Goal: Task Accomplishment & Management: Use online tool/utility

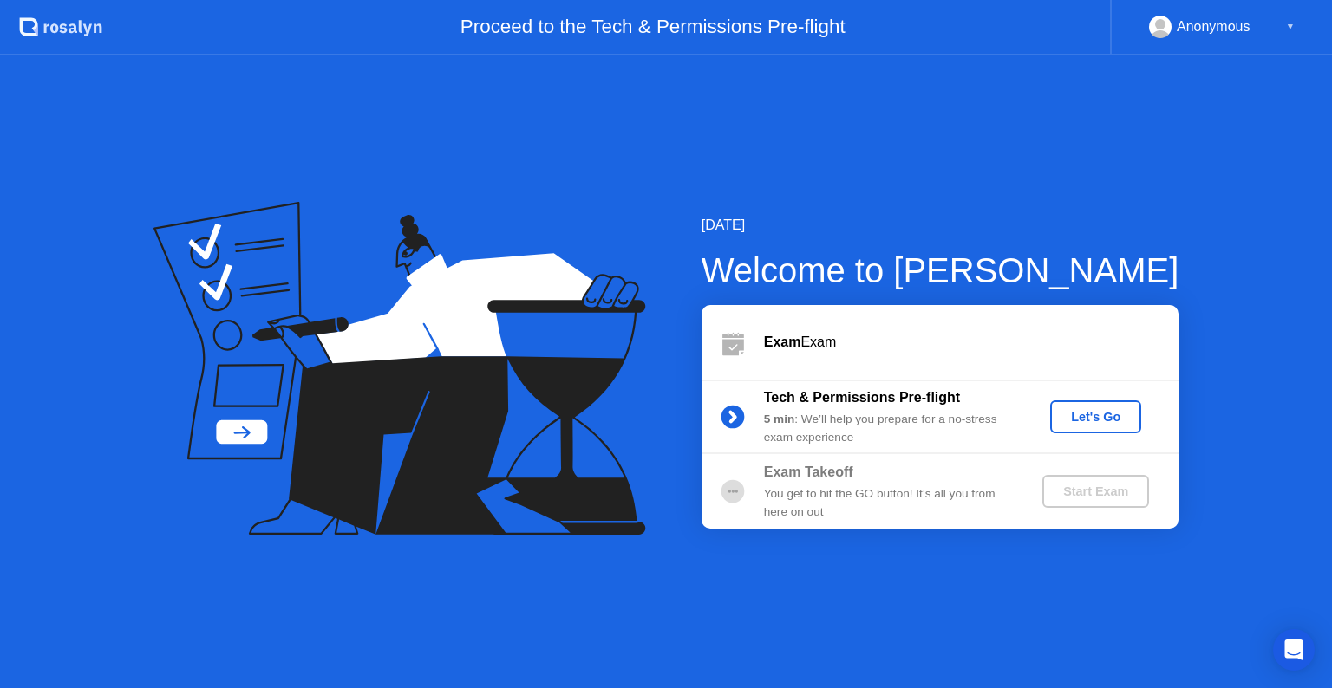
click at [1089, 427] on button "Let's Go" at bounding box center [1095, 417] width 91 height 33
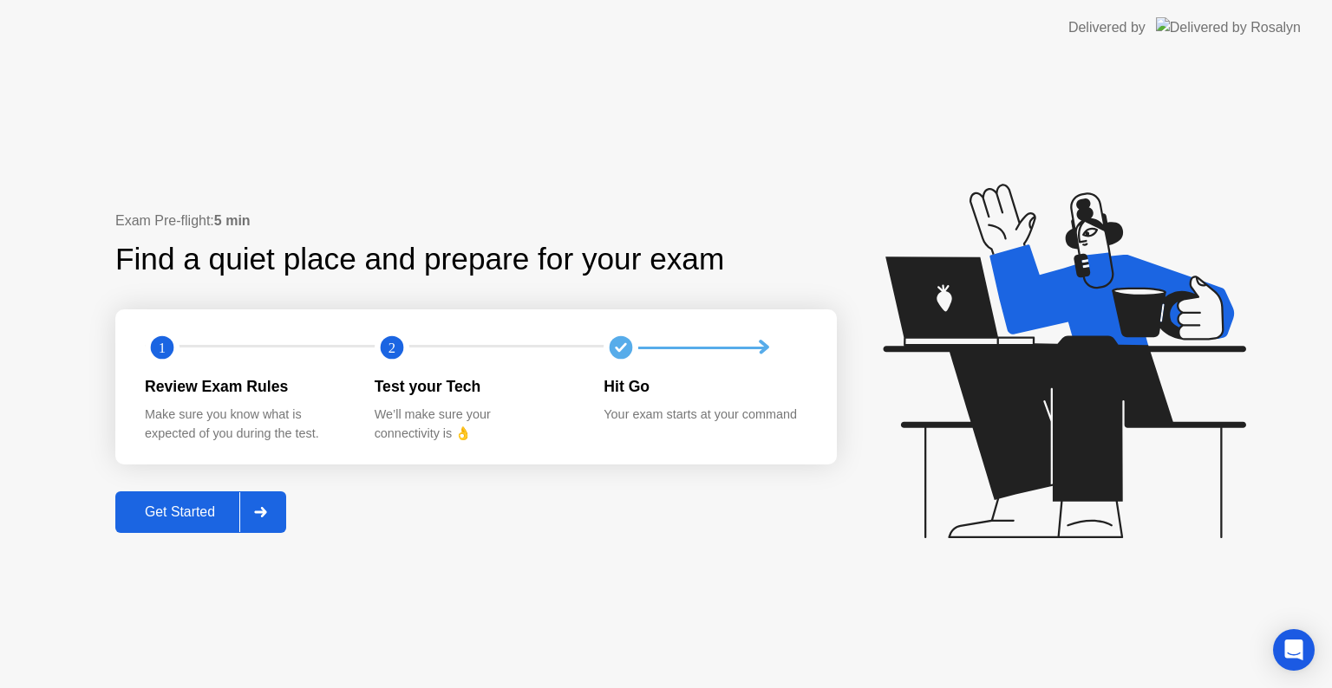
click at [165, 510] on div "Get Started" at bounding box center [180, 513] width 119 height 16
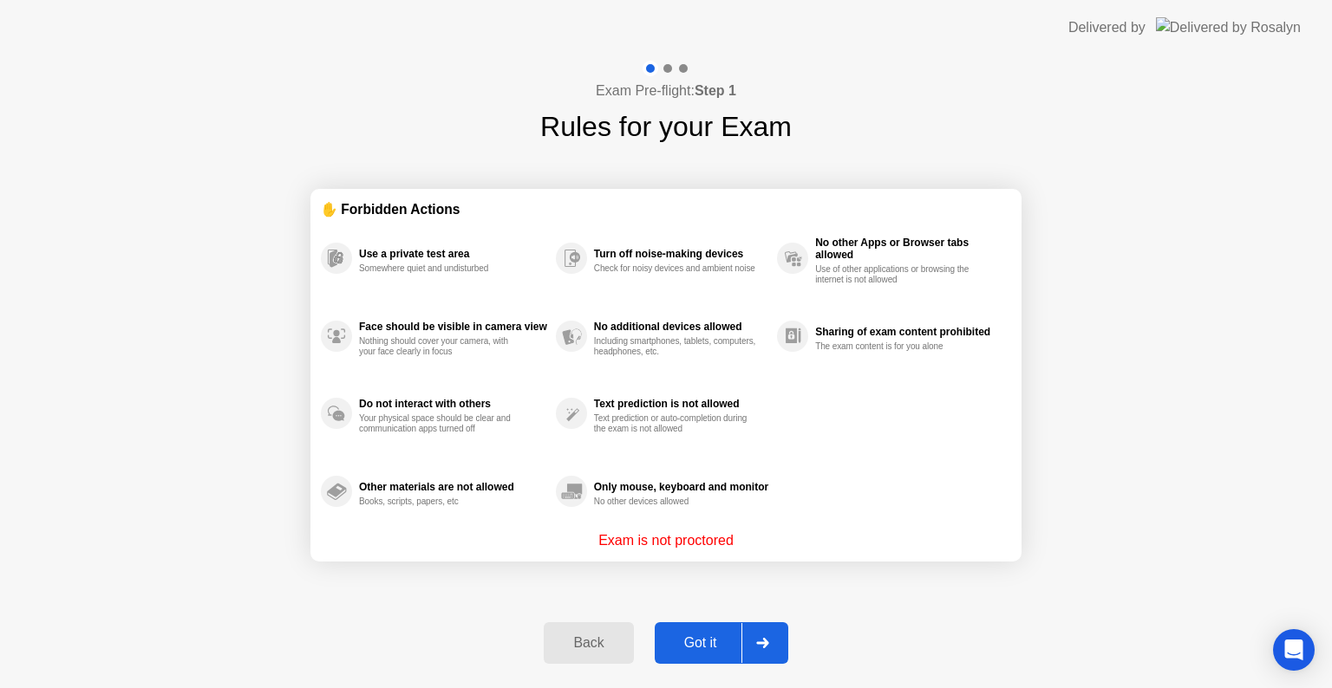
click at [704, 649] on div "Got it" at bounding box center [701, 644] width 82 height 16
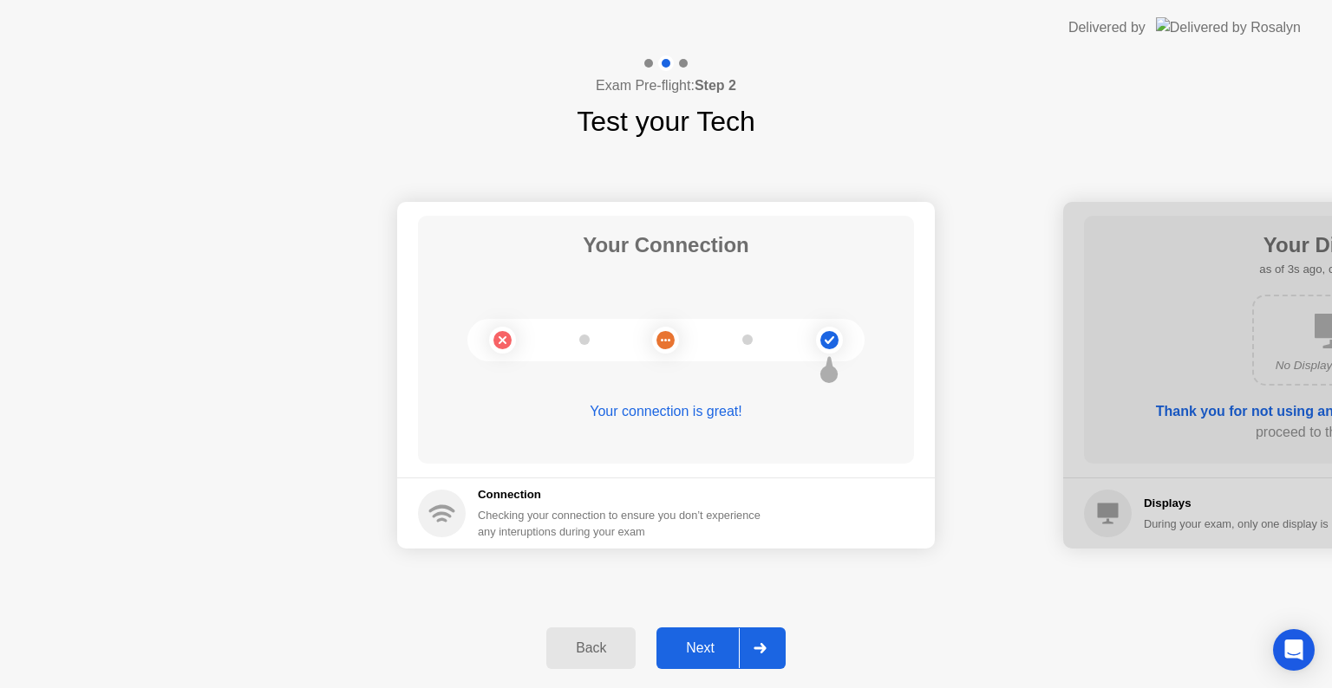
click at [704, 649] on div "Next" at bounding box center [700, 649] width 77 height 16
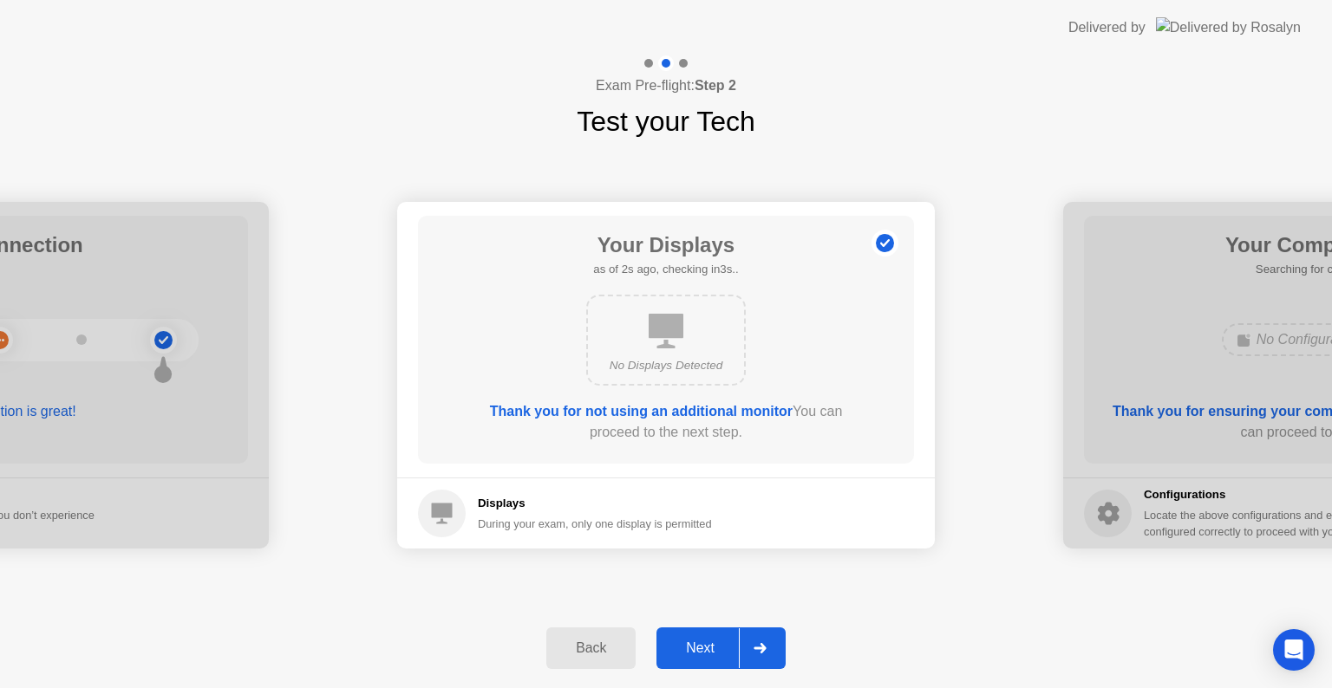
click at [704, 649] on div "Next" at bounding box center [700, 649] width 77 height 16
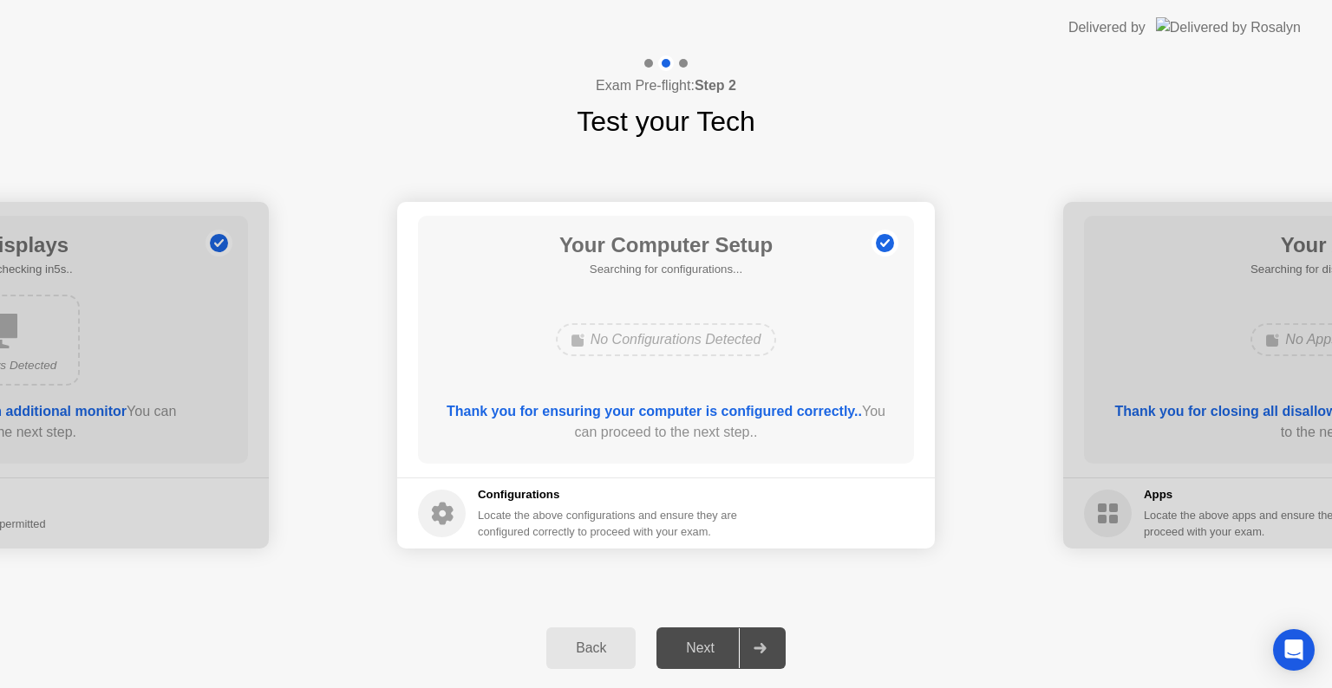
click at [704, 649] on div "Next" at bounding box center [700, 649] width 77 height 16
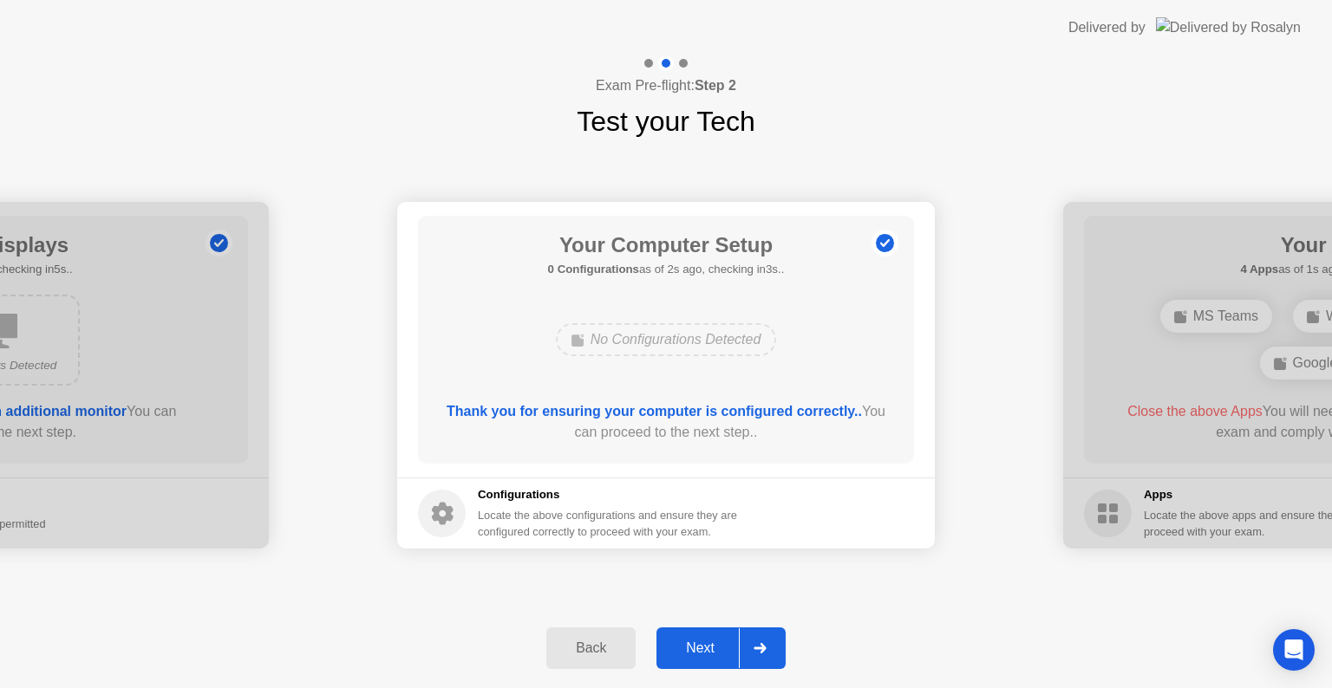
click at [701, 646] on div "Next" at bounding box center [700, 649] width 77 height 16
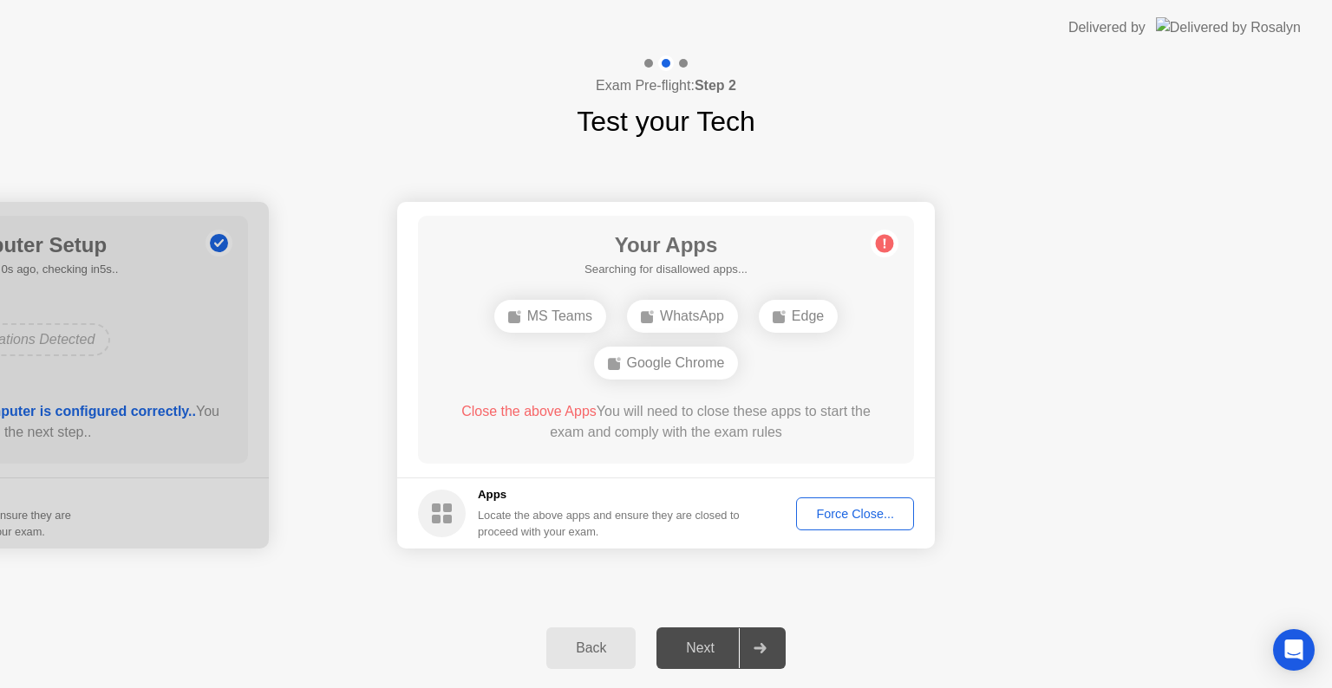
click at [857, 516] on div "Force Close..." at bounding box center [855, 514] width 106 height 14
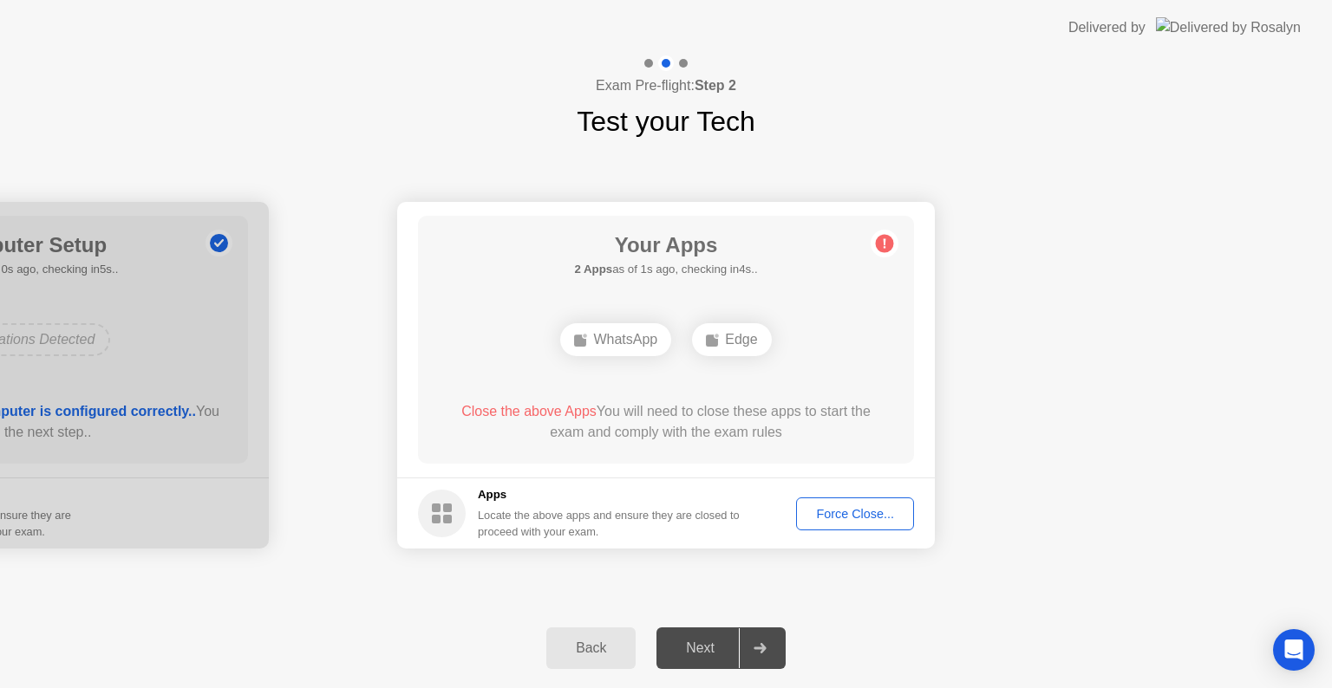
click at [863, 507] on div "Force Close..." at bounding box center [855, 514] width 106 height 14
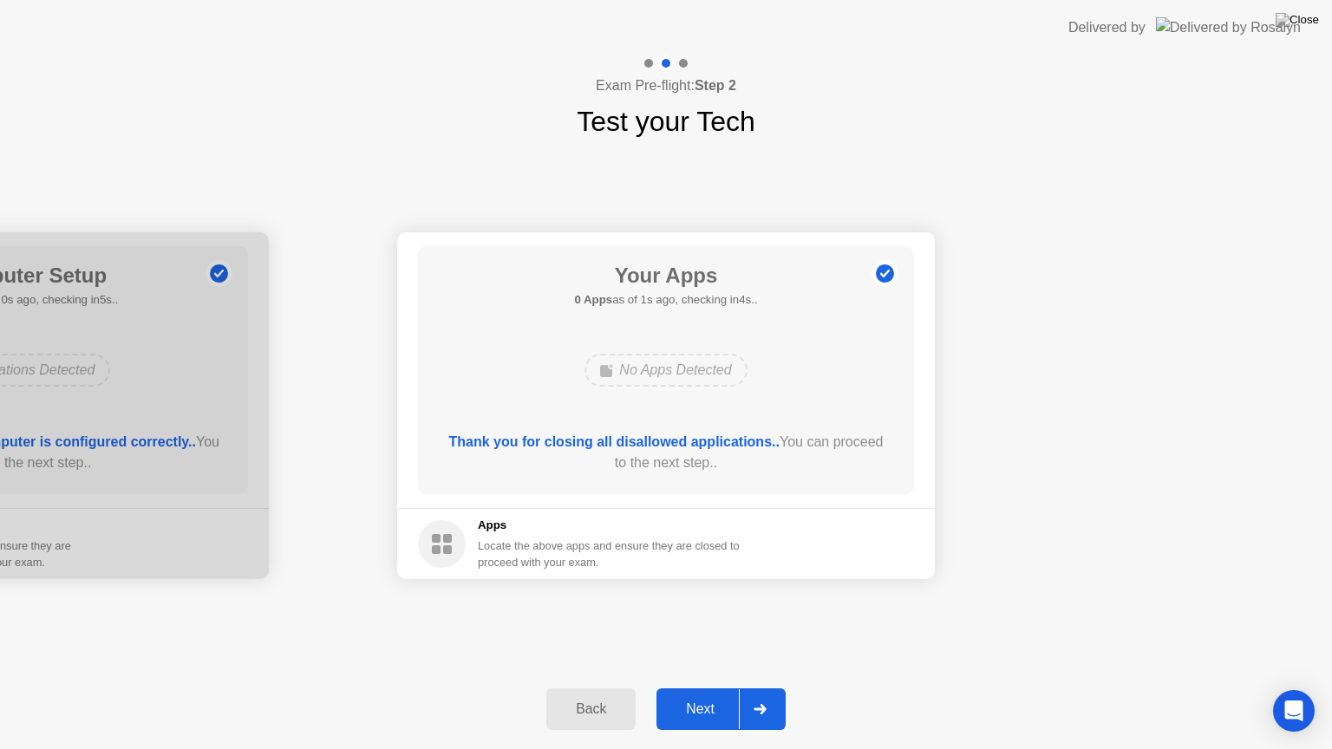
click at [708, 688] on div "Next" at bounding box center [700, 709] width 77 height 16
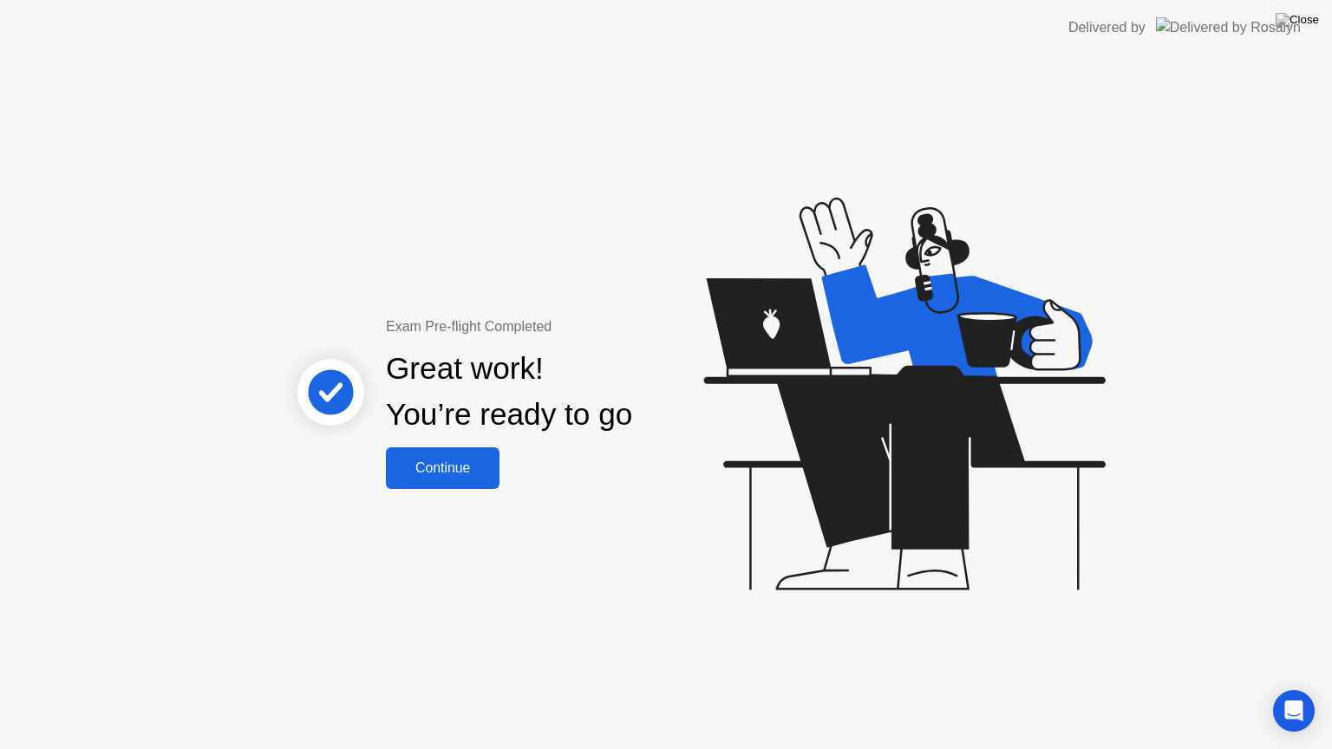
click at [465, 479] on button "Continue" at bounding box center [443, 468] width 114 height 42
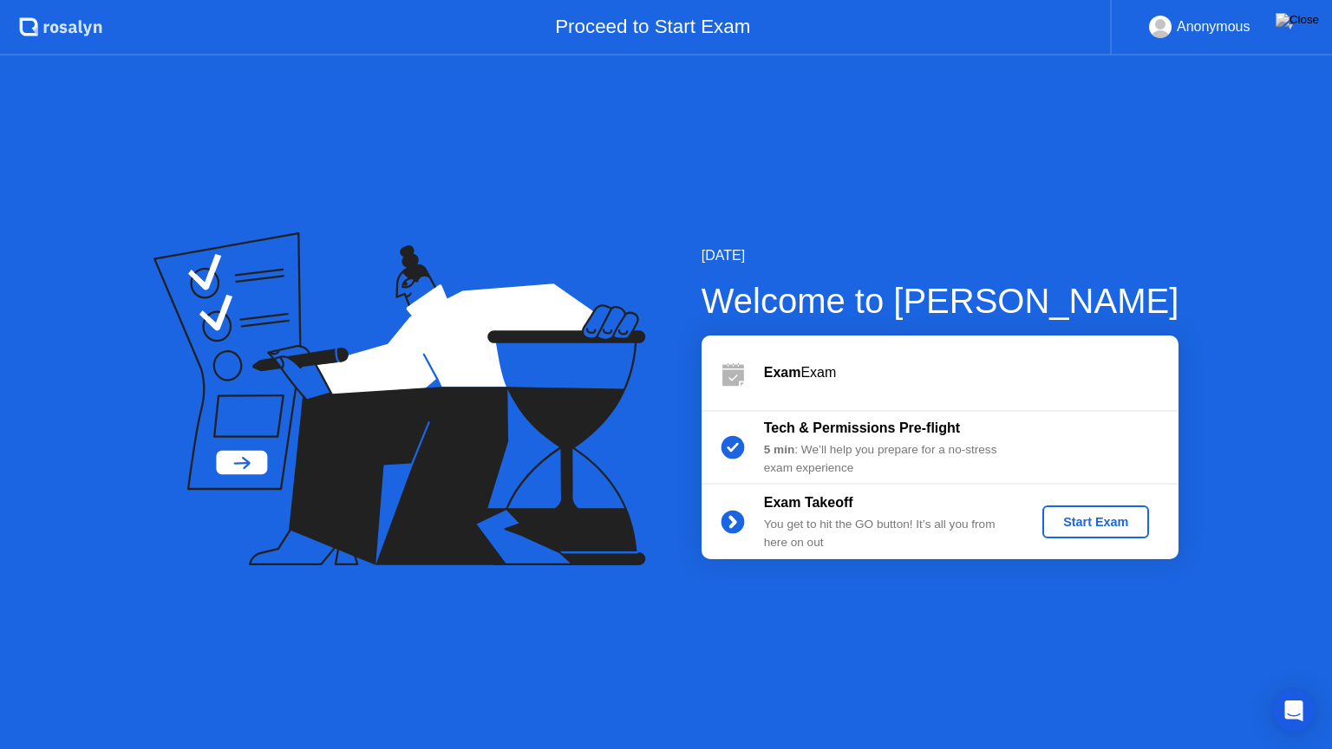
click at [1098, 520] on div "Start Exam" at bounding box center [1095, 522] width 93 height 14
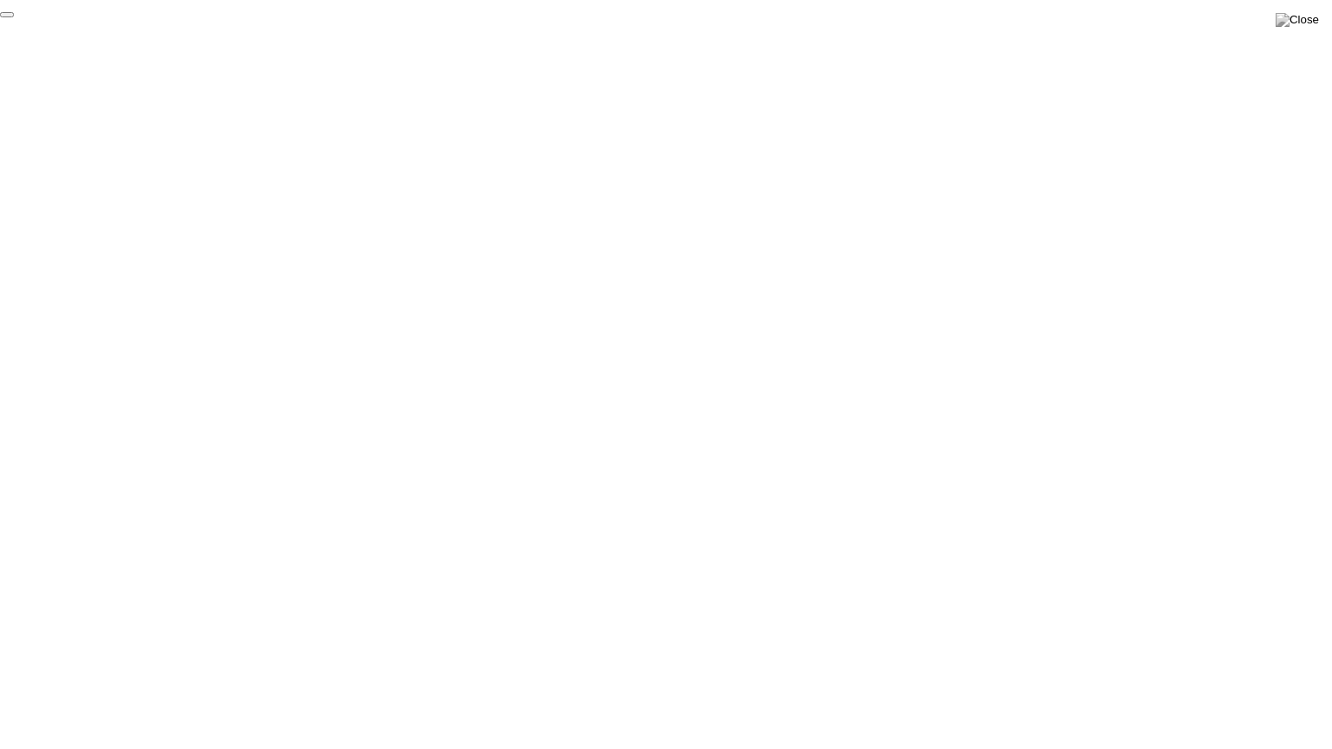
click div "End Proctoring Session"
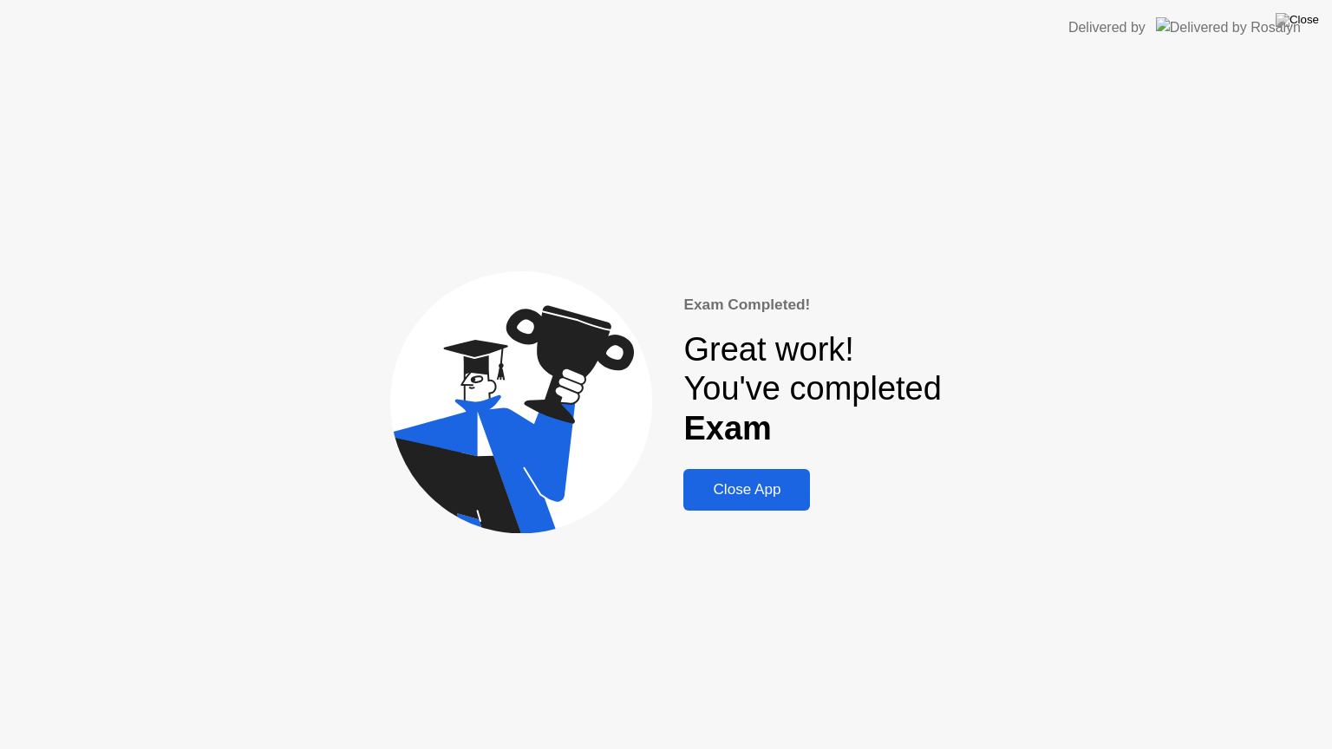
click at [793, 497] on div "Close App" at bounding box center [746, 489] width 116 height 17
